Goal: Navigation & Orientation: Find specific page/section

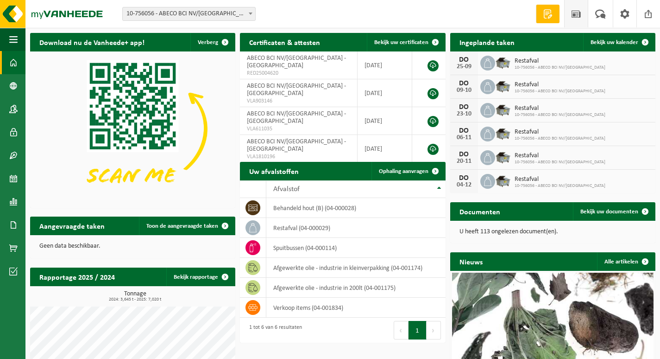
click at [578, 13] on span at bounding box center [576, 13] width 14 height 27
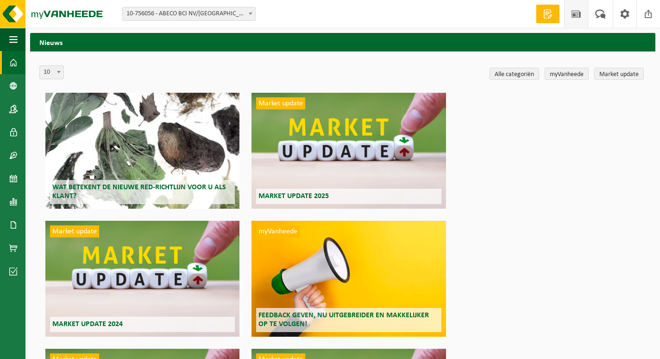
click at [13, 57] on span at bounding box center [13, 62] width 8 height 23
